Goal: Ask a question: Seek information or help from site administrators or community

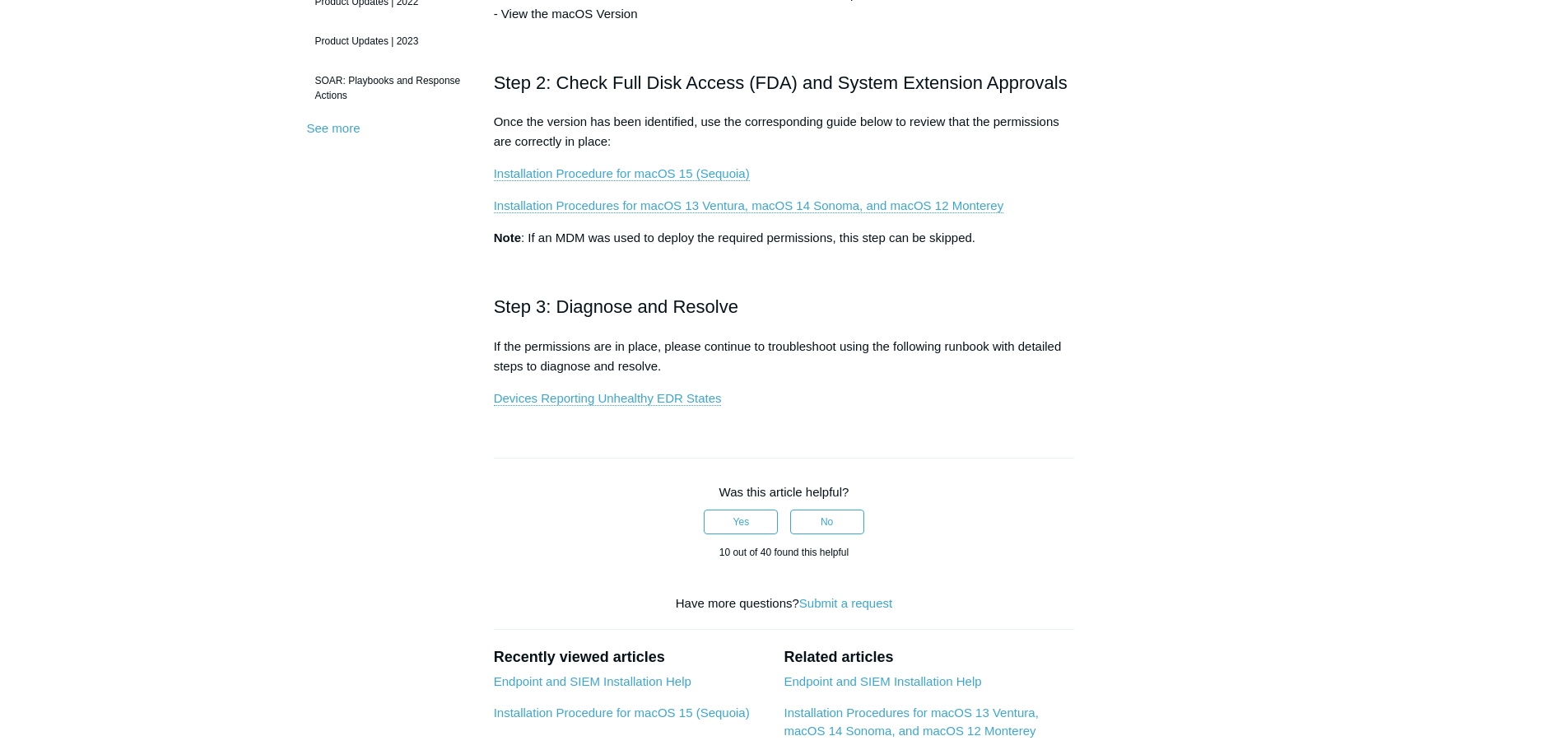
scroll to position [494, 0]
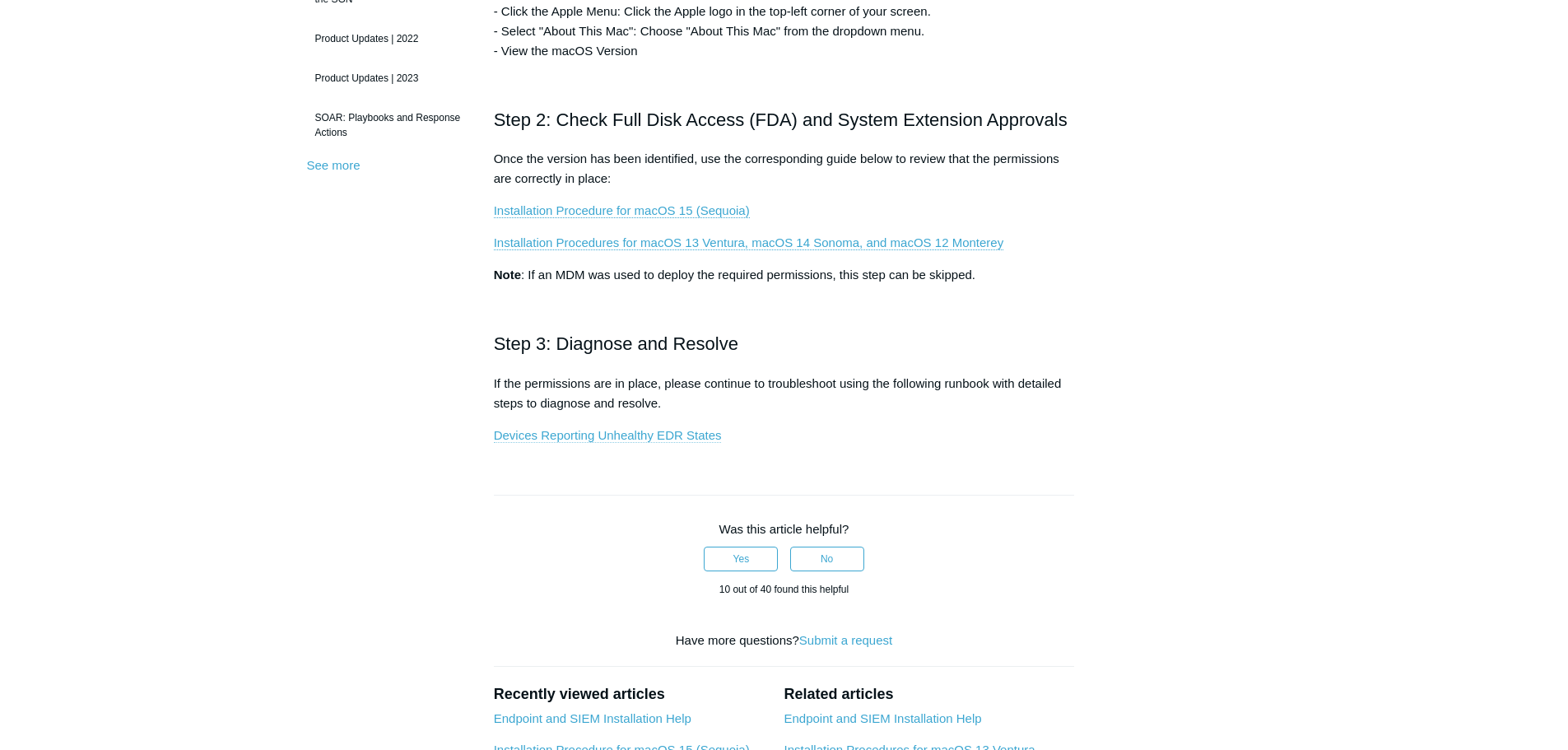
click at [614, 439] on link "Devices Reporting Unhealthy EDR States" at bounding box center [607, 435] width 228 height 14
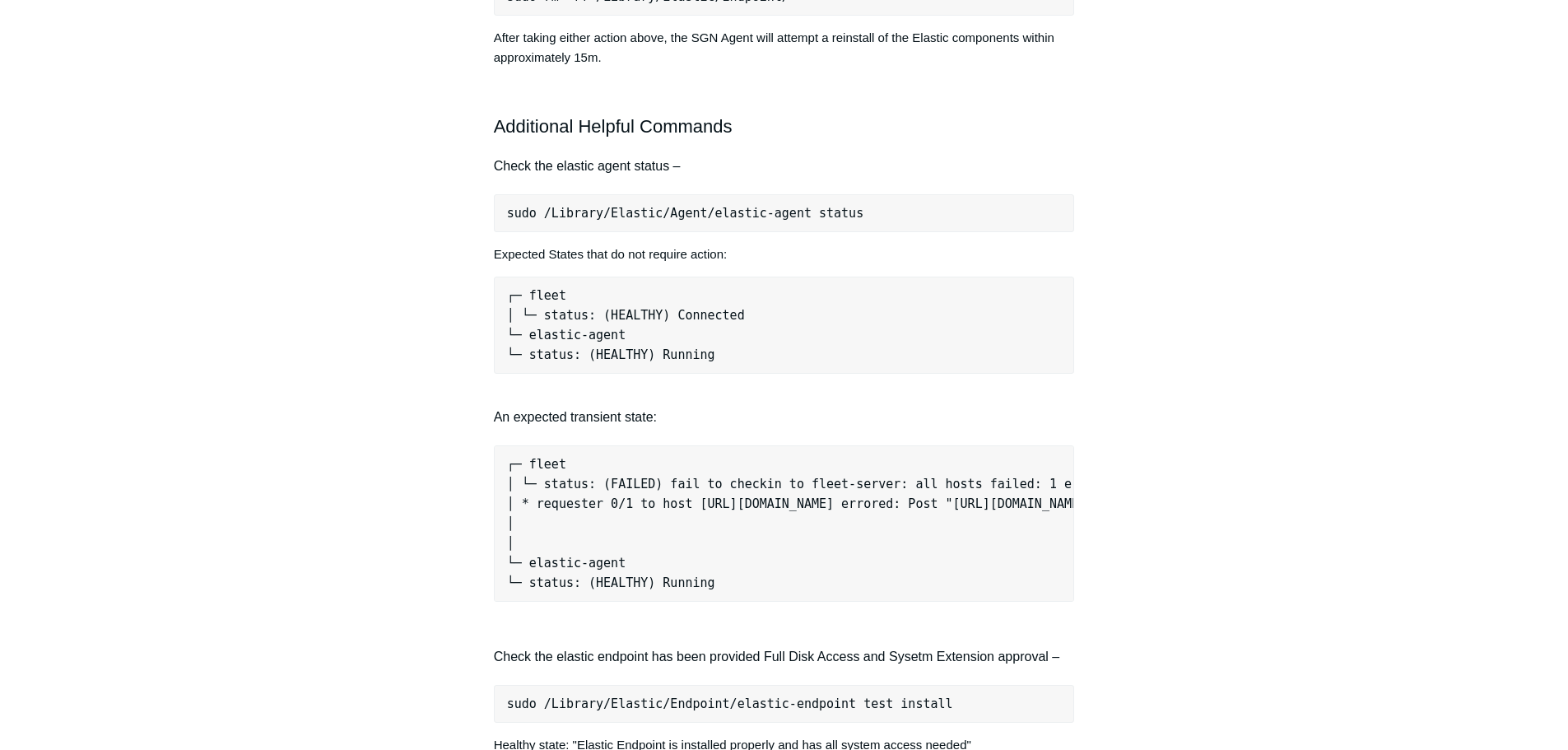
scroll to position [1318, 0]
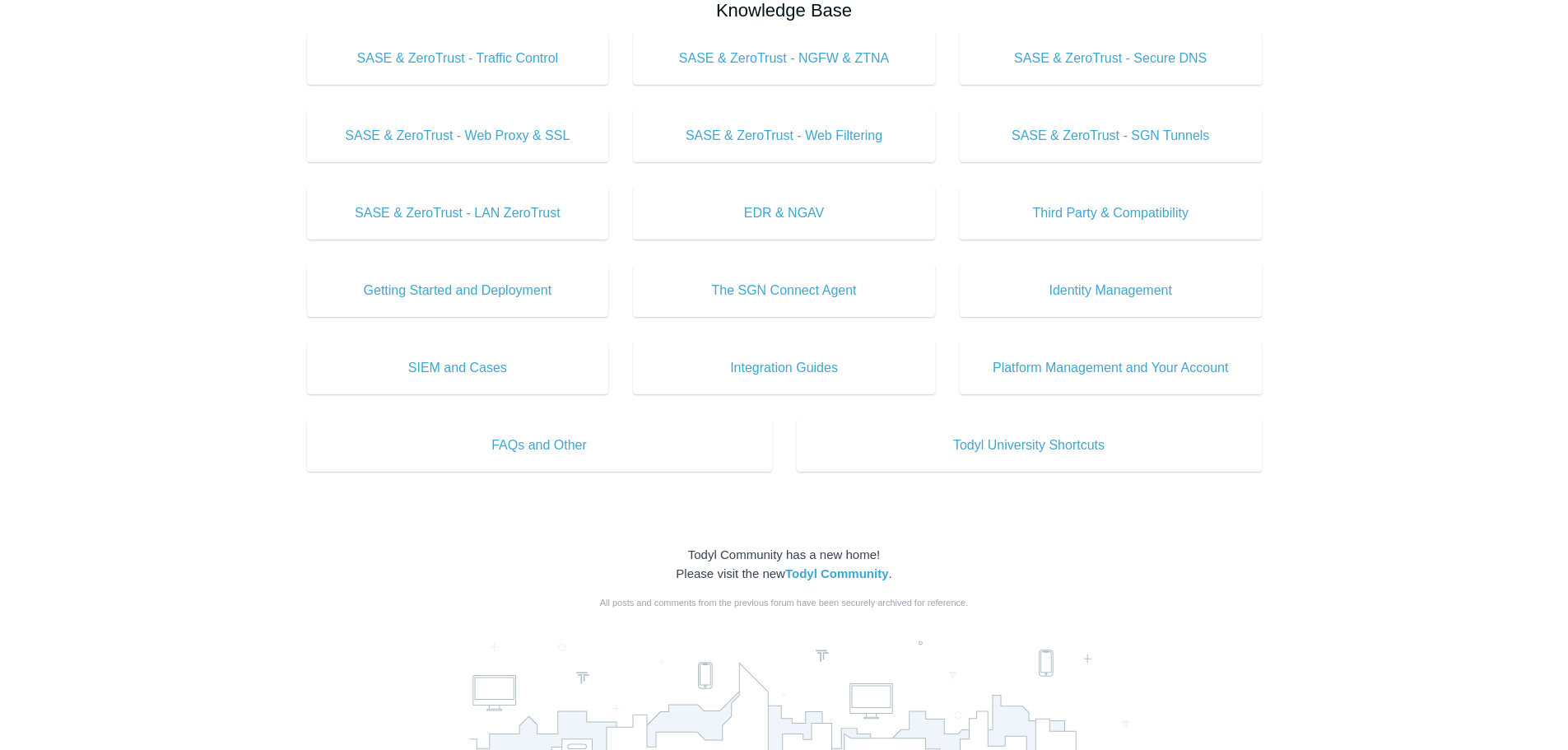
scroll to position [659, 0]
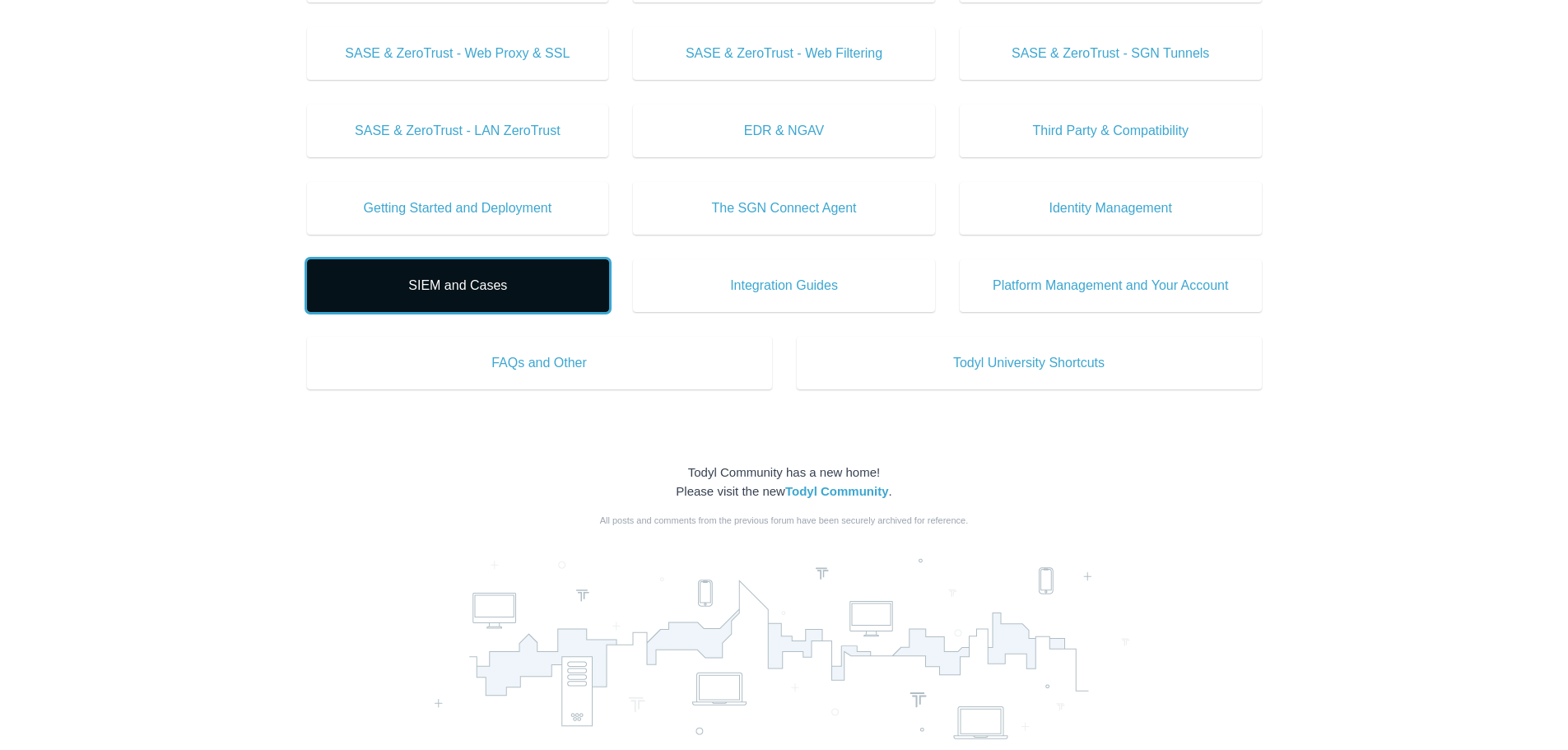
click at [377, 299] on link "SIEM and Cases" at bounding box center [458, 286] width 302 height 53
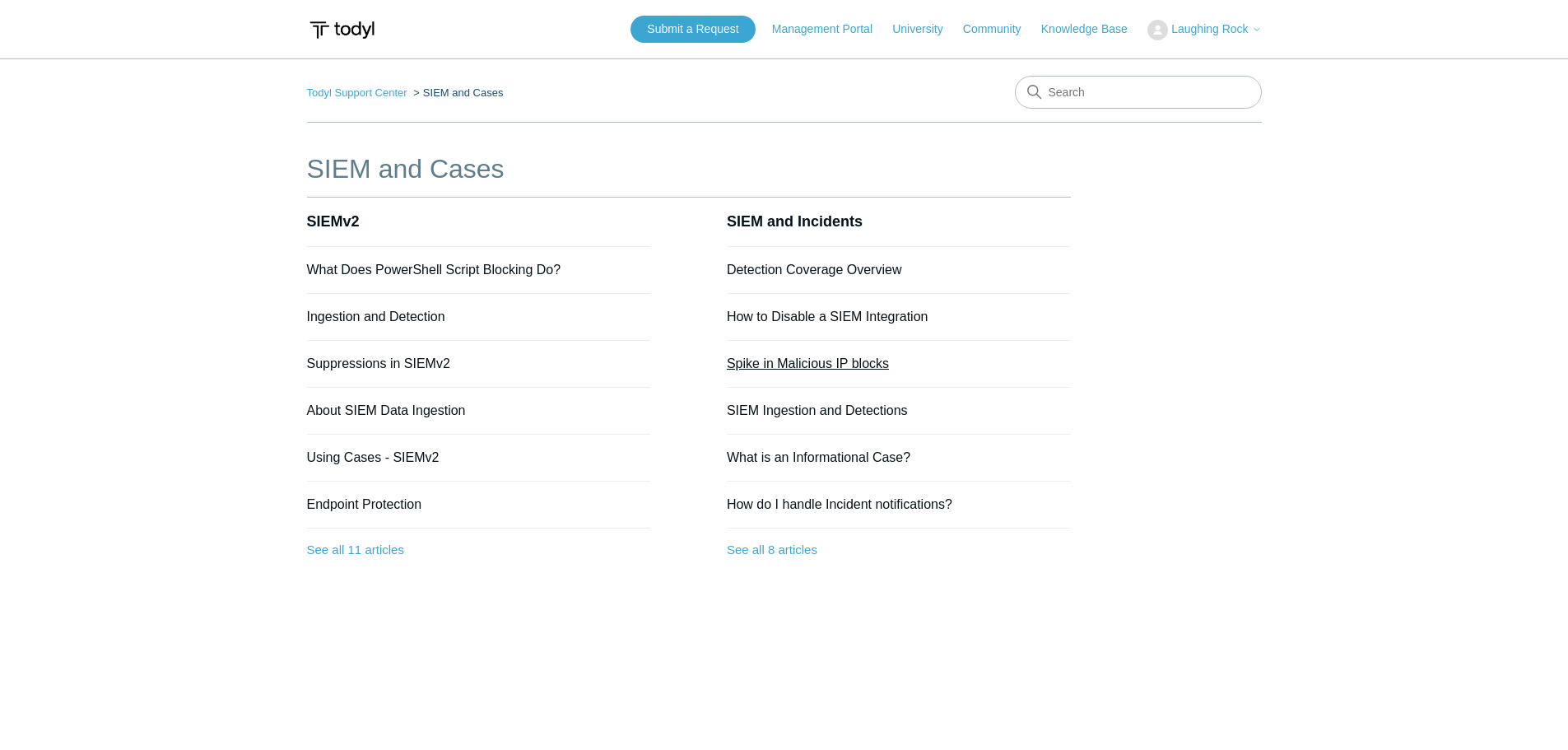
click at [858, 361] on link "Spike in Malicious IP blocks" at bounding box center [807, 363] width 162 height 14
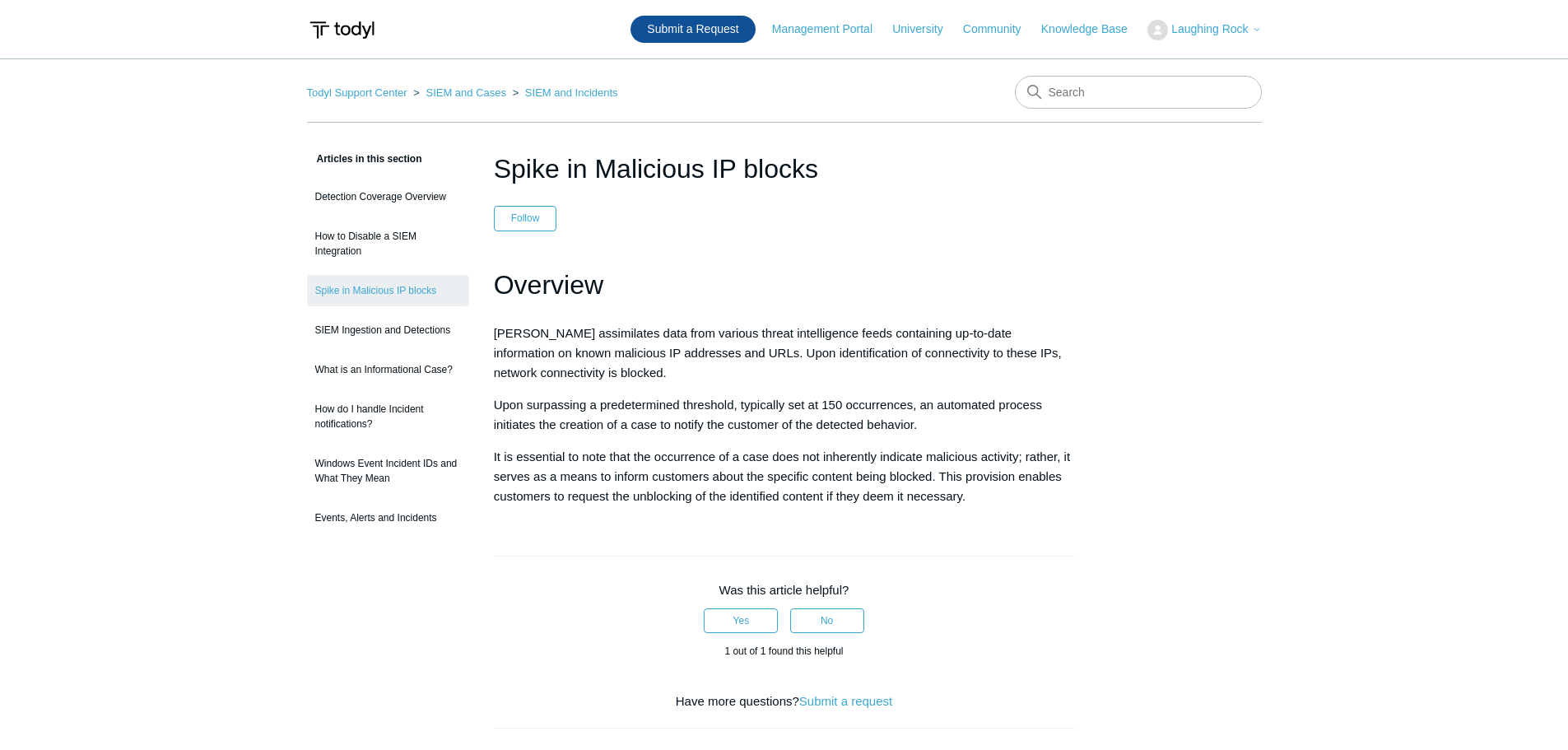
click at [707, 40] on link "Submit a Request" at bounding box center [693, 29] width 125 height 27
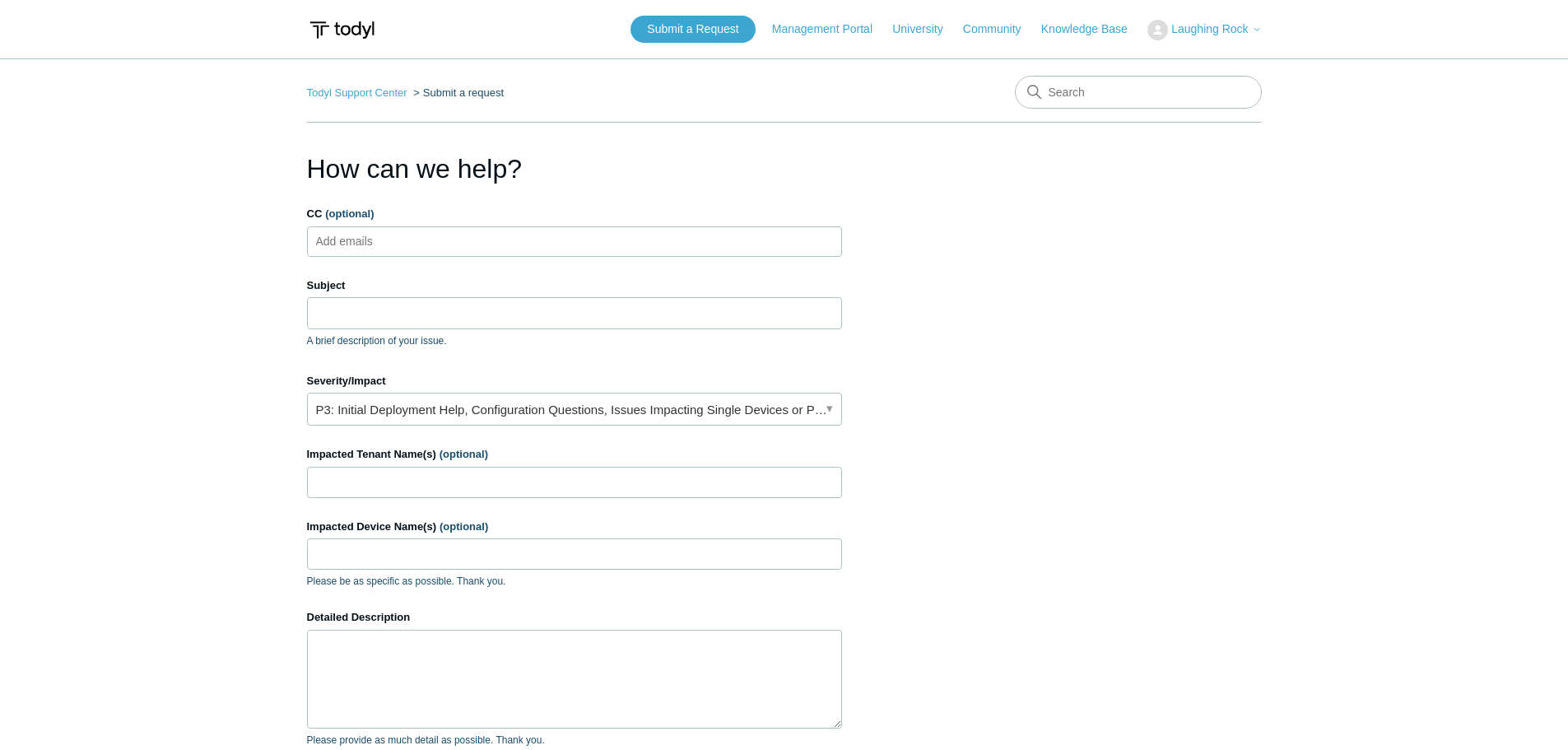
click at [566, 244] on ul "Add emails" at bounding box center [574, 242] width 535 height 31
type input "[EMAIL_ADDRESS][DOMAIN_NAME]"
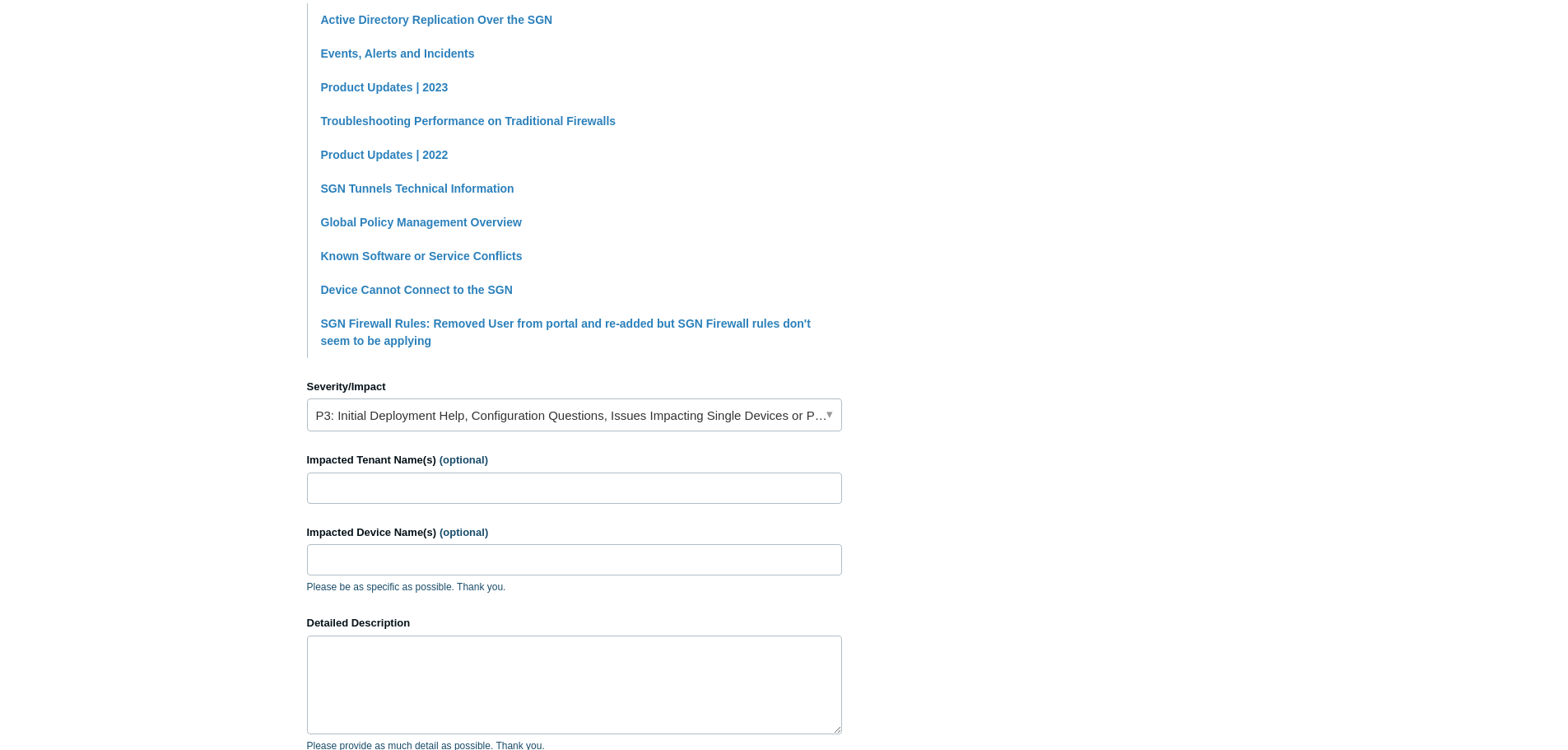
scroll to position [494, 0]
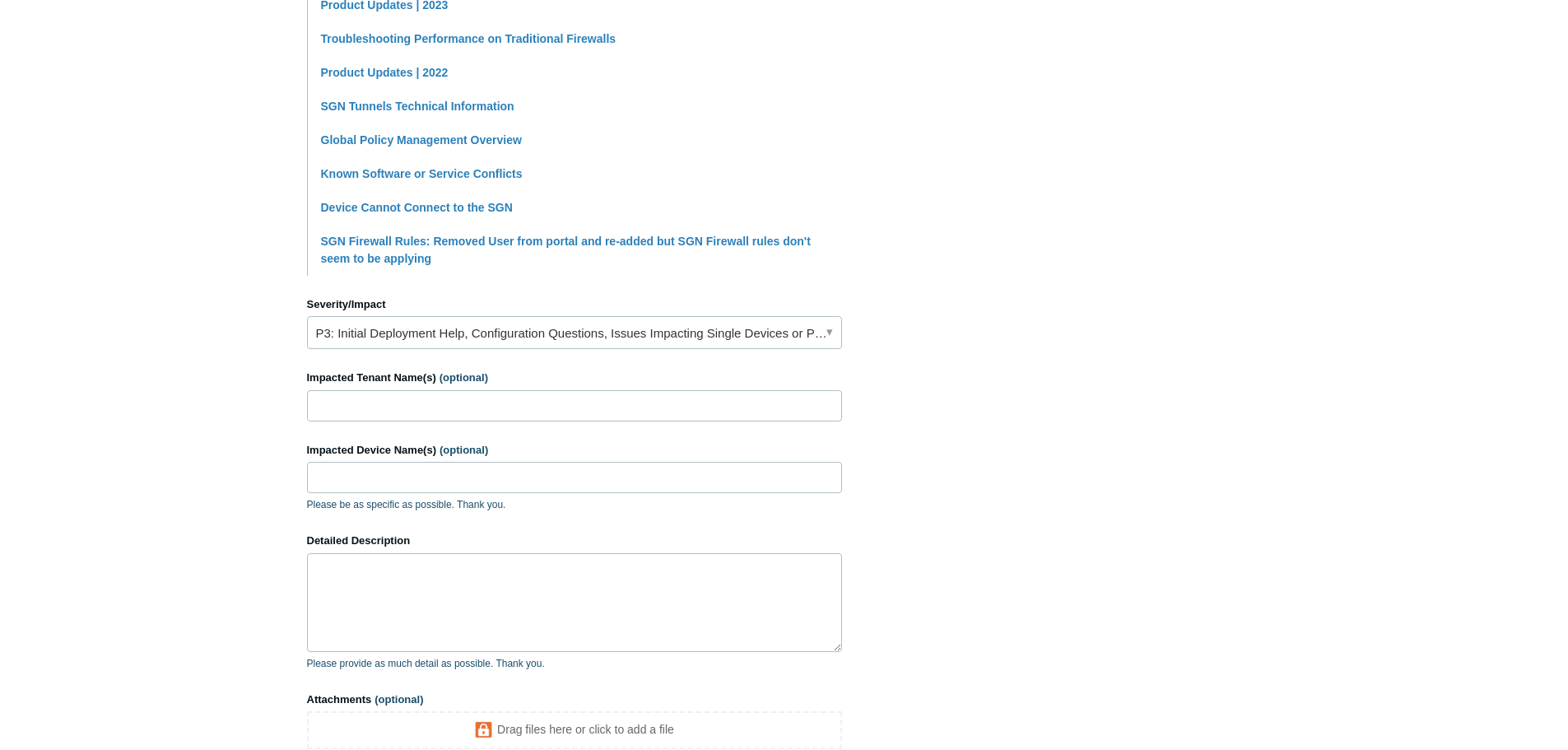
type input "Medium Threshold SGN Activity Event"
click at [646, 407] on input "Impacted Tenant Name(s) (optional)" at bounding box center [574, 406] width 535 height 31
type input "Neo-Pangea"
type input "MacBook-Pro-2.local"
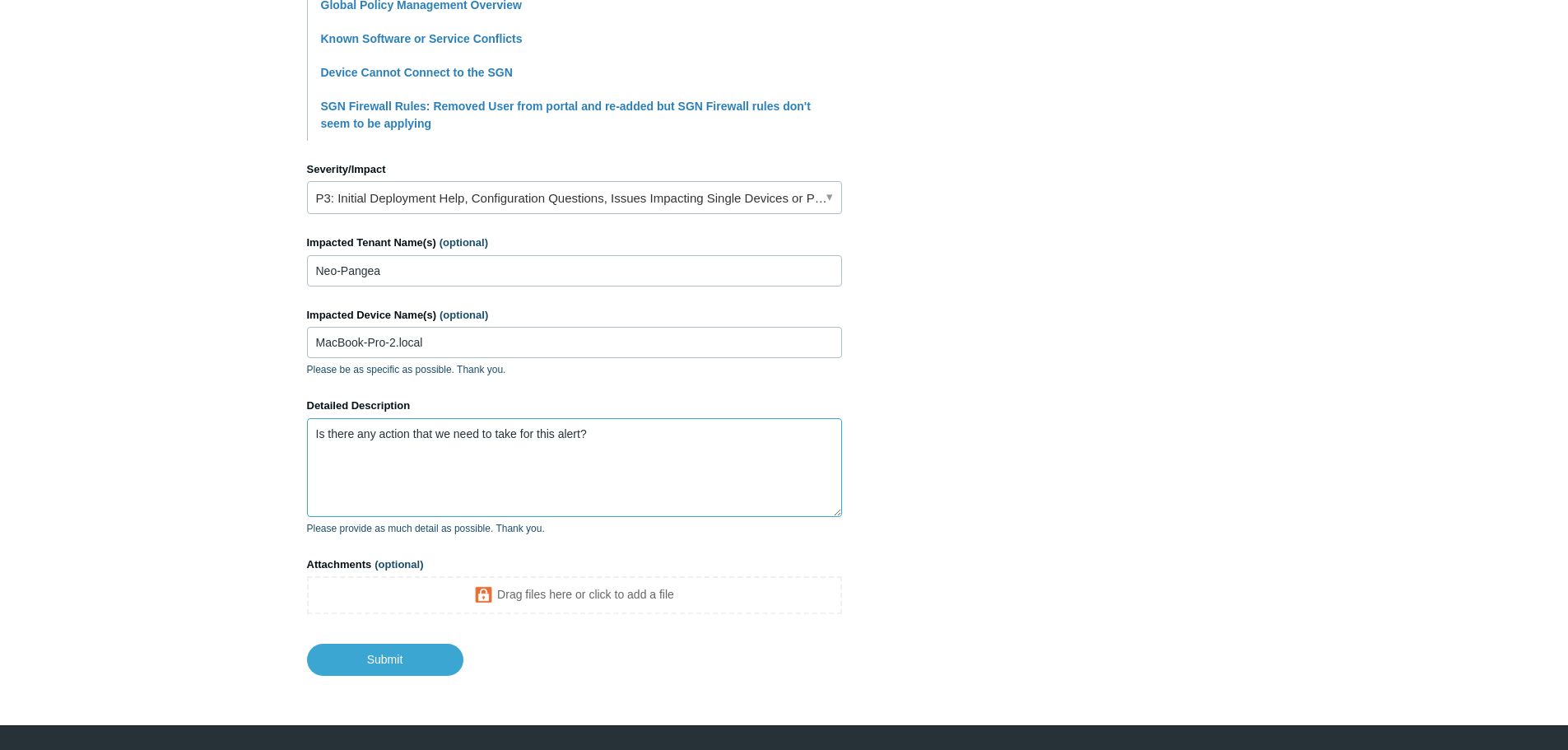
scroll to position [659, 0]
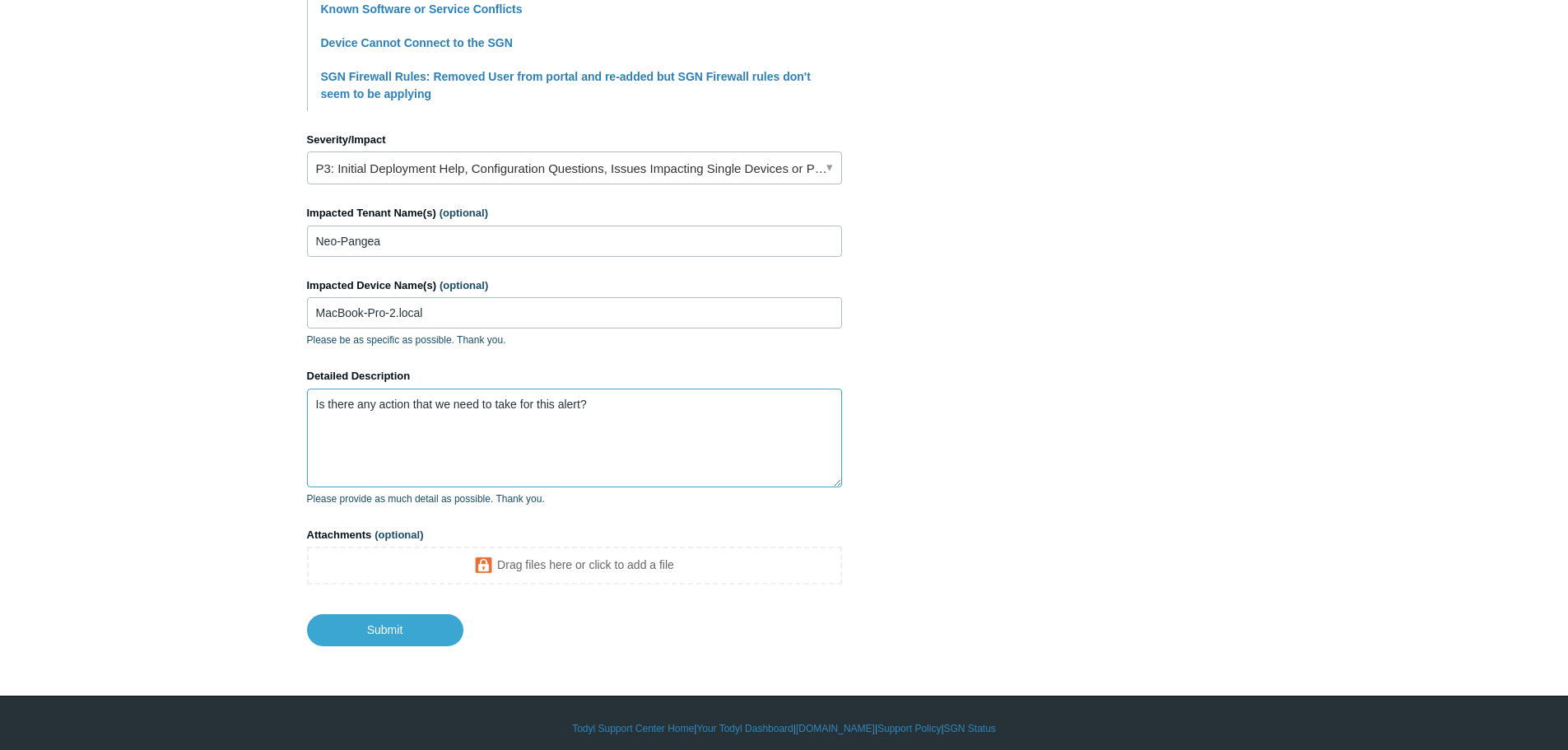
click at [616, 424] on textarea "Is there any action that we need to take for this alert?" at bounding box center [574, 438] width 535 height 98
click at [840, 410] on textarea "Is there any action that we need to take for this alert? The destination addres…" at bounding box center [574, 438] width 535 height 98
type textarea "Is there any action that we need to take for this alert? The destination addres…"
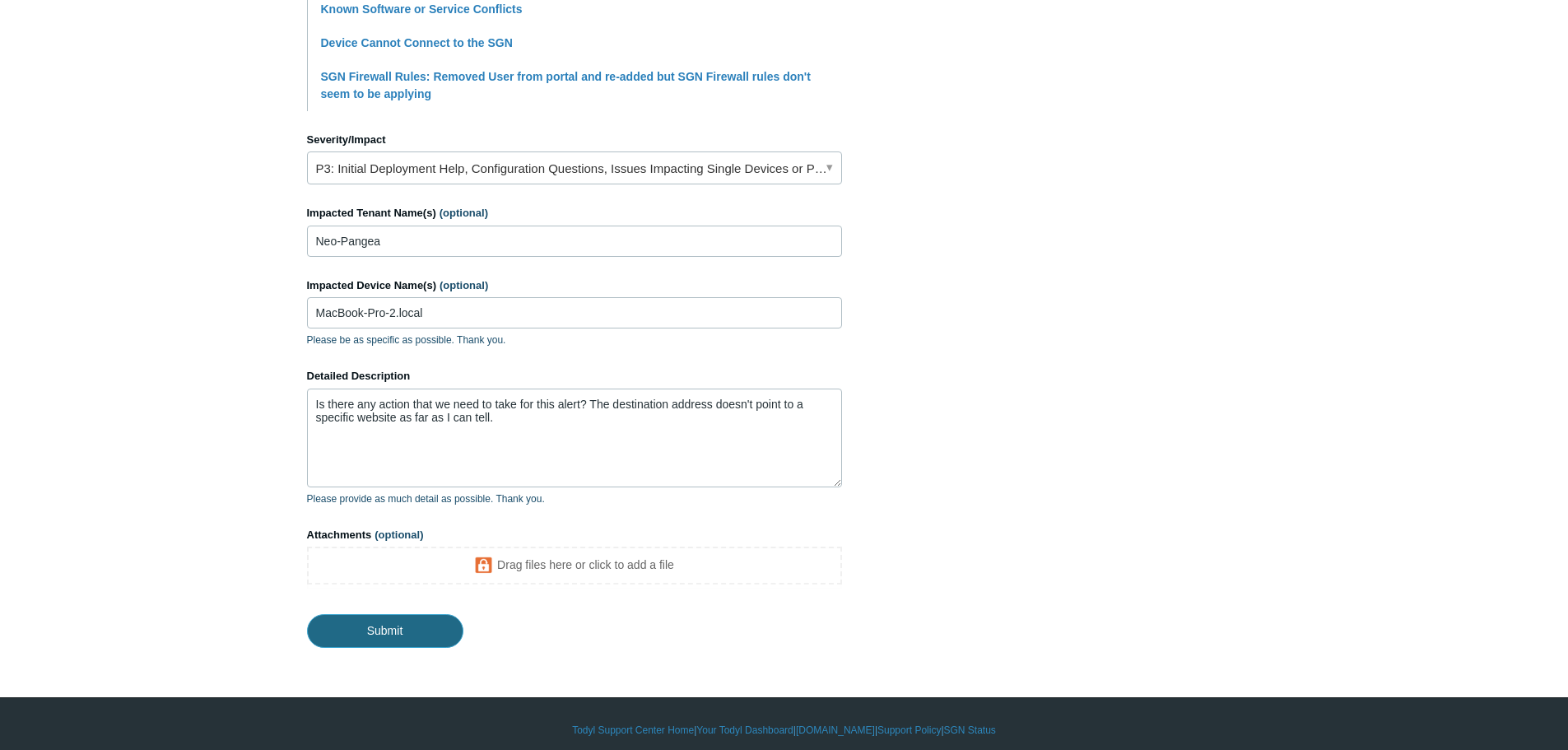
click at [415, 634] on input "Submit" at bounding box center [385, 630] width 156 height 33
